Goal: Transaction & Acquisition: Purchase product/service

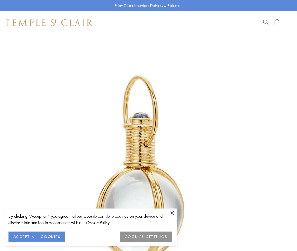
scroll to position [147, 0]
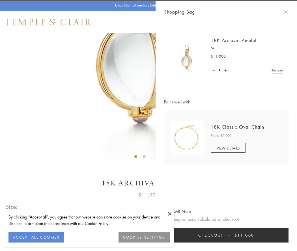
click at [226, 235] on button "Checkout $11,000" at bounding box center [226, 235] width 124 height 15
